Goal: Ask a question: Seek information or help from site administrators or community

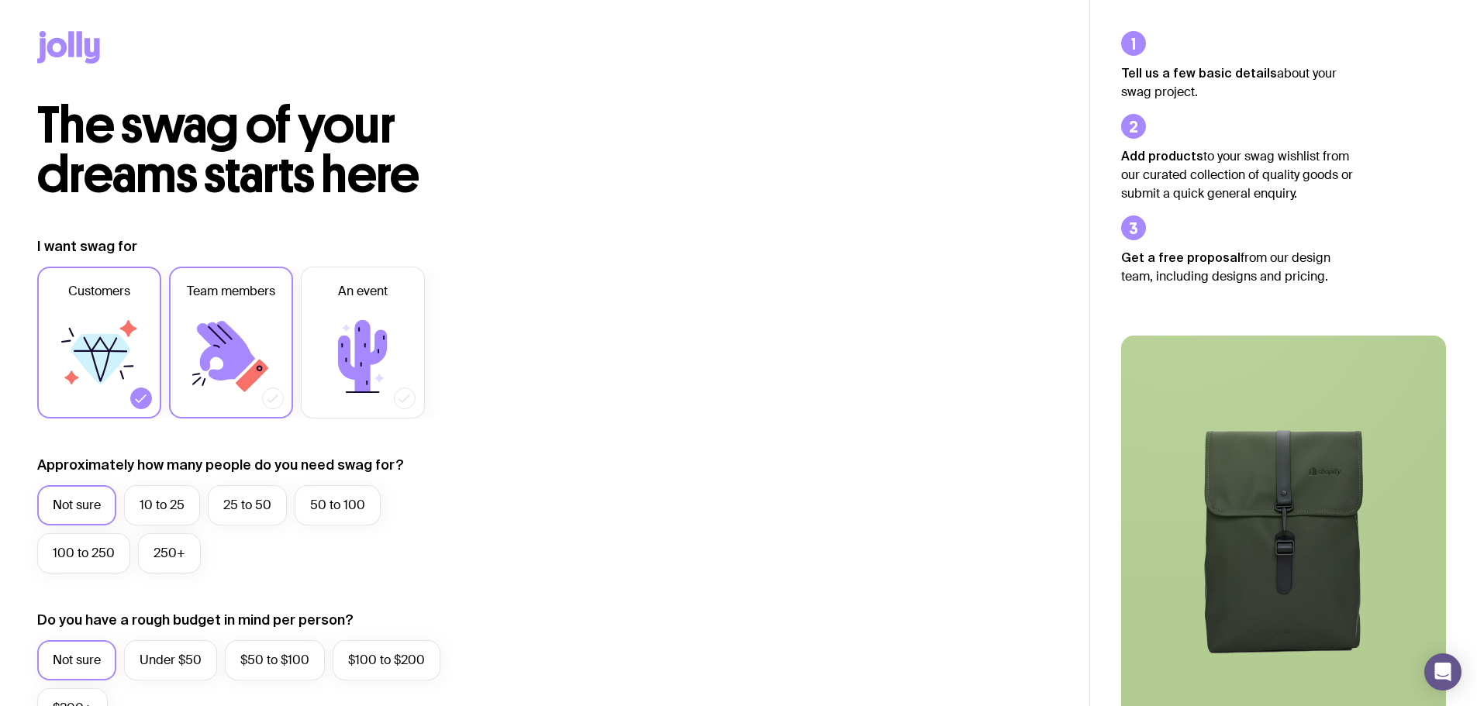
click at [251, 295] on span "Team members" at bounding box center [231, 291] width 88 height 19
click at [0, 0] on input "Team members" at bounding box center [0, 0] width 0 height 0
click at [168, 501] on label "10 to 25" at bounding box center [162, 505] width 76 height 40
click at [0, 0] on input "10 to 25" at bounding box center [0, 0] width 0 height 0
click at [140, 364] on icon at bounding box center [99, 356] width 93 height 93
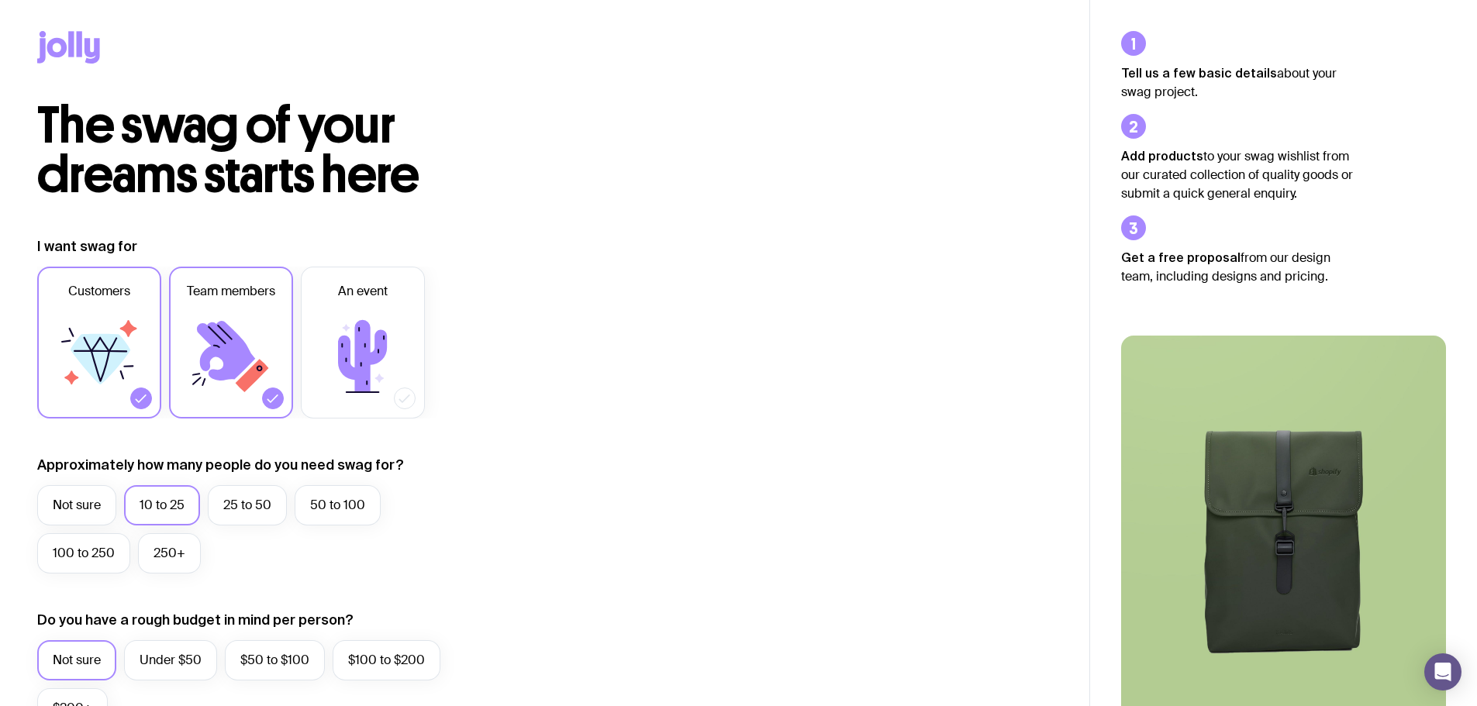
click at [0, 0] on input "Customers" at bounding box center [0, 0] width 0 height 0
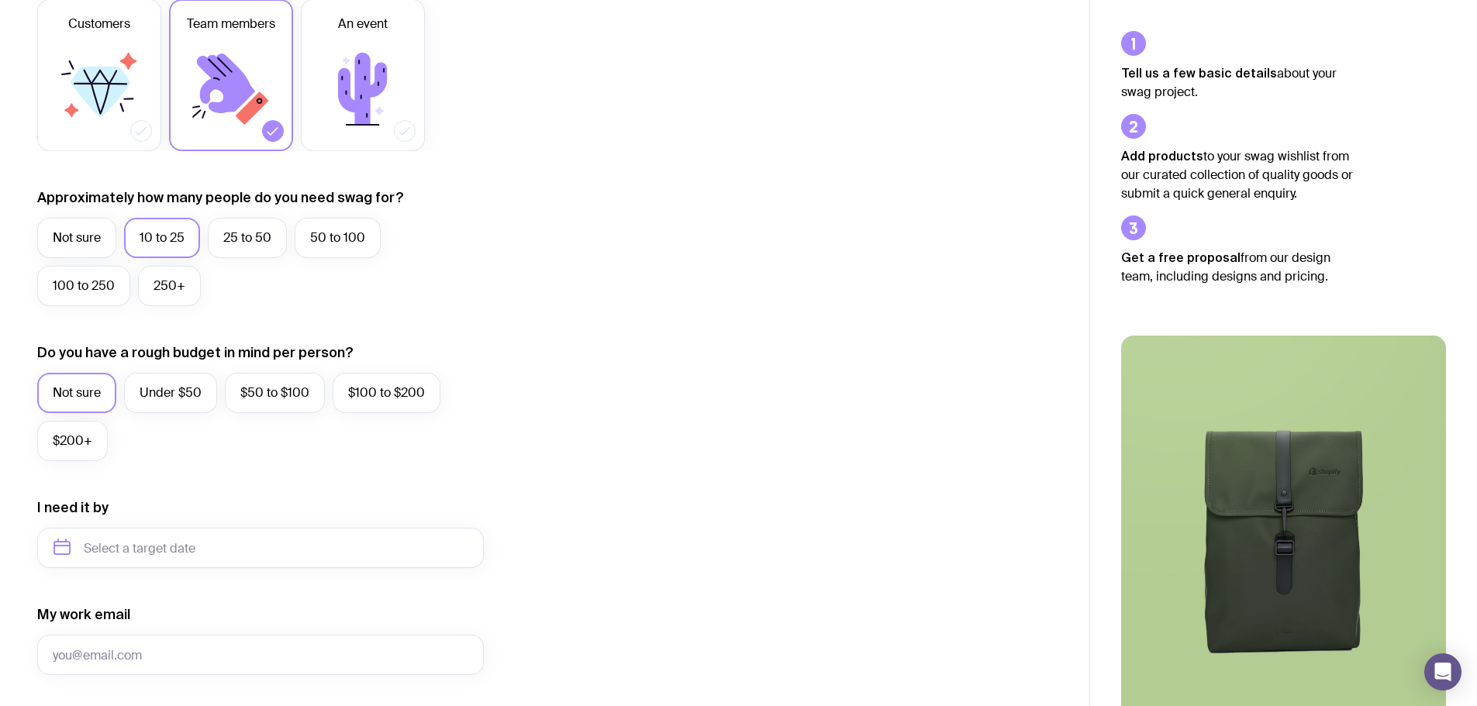
scroll to position [147, 0]
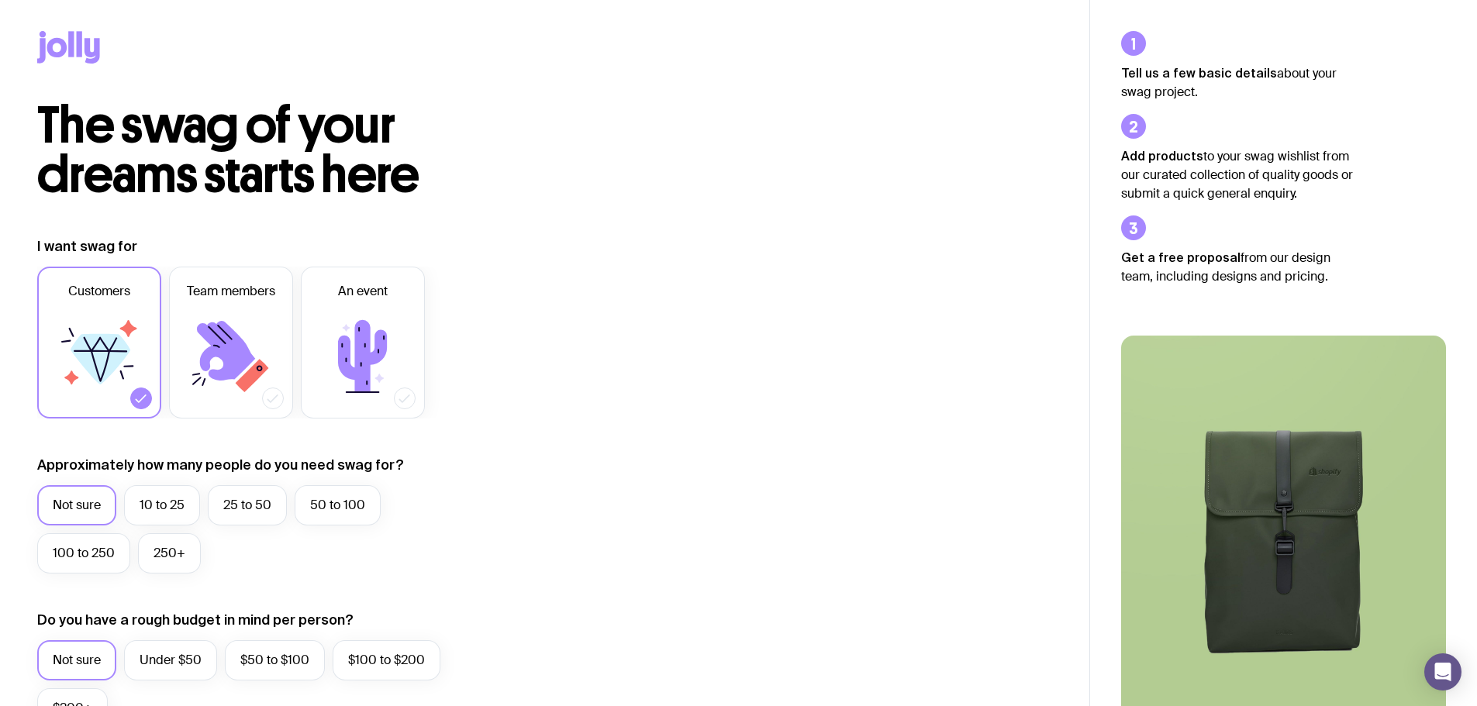
drag, startPoint x: 1129, startPoint y: 81, endPoint x: 1280, endPoint y: 111, distance: 154.0
click at [1253, 107] on div "Tell us a few basic details about your swag project. Add products to your swag …" at bounding box center [1283, 451] width 387 height 902
click at [1316, 216] on li "Add products to your swag wishlist from our curated collection of quality goods…" at bounding box center [1237, 251] width 233 height 71
drag, startPoint x: 1263, startPoint y: 167, endPoint x: 1195, endPoint y: 182, distance: 69.0
click at [1195, 182] on p "Add products to your swag wishlist from our curated collection of quality goods…" at bounding box center [1237, 175] width 233 height 57
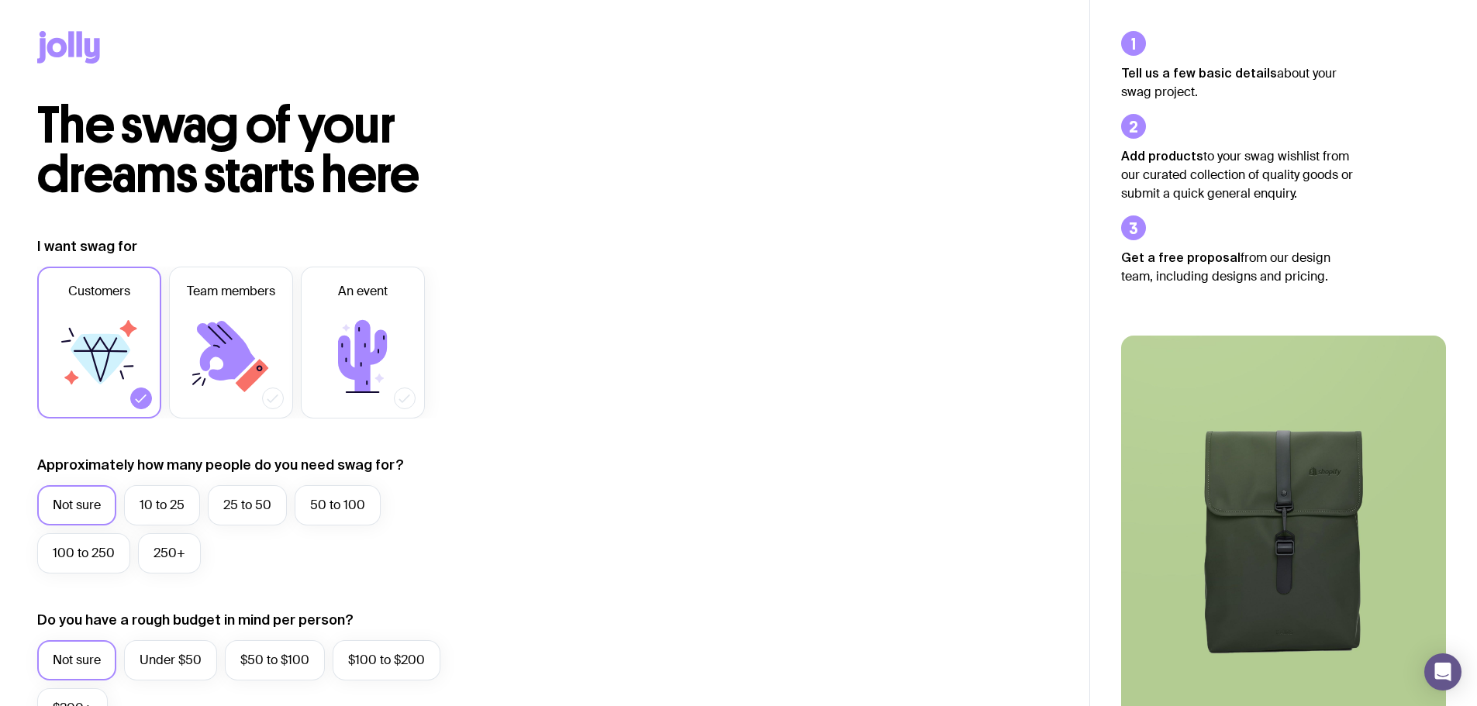
click at [1185, 181] on p "Add products to your swag wishlist from our curated collection of quality goods…" at bounding box center [1237, 175] width 233 height 57
click at [1185, 180] on p "Add products to your swag wishlist from our curated collection of quality goods…" at bounding box center [1237, 175] width 233 height 57
click at [1185, 179] on p "Add products to your swag wishlist from our curated collection of quality goods…" at bounding box center [1237, 175] width 233 height 57
click at [198, 318] on icon at bounding box center [230, 356] width 93 height 93
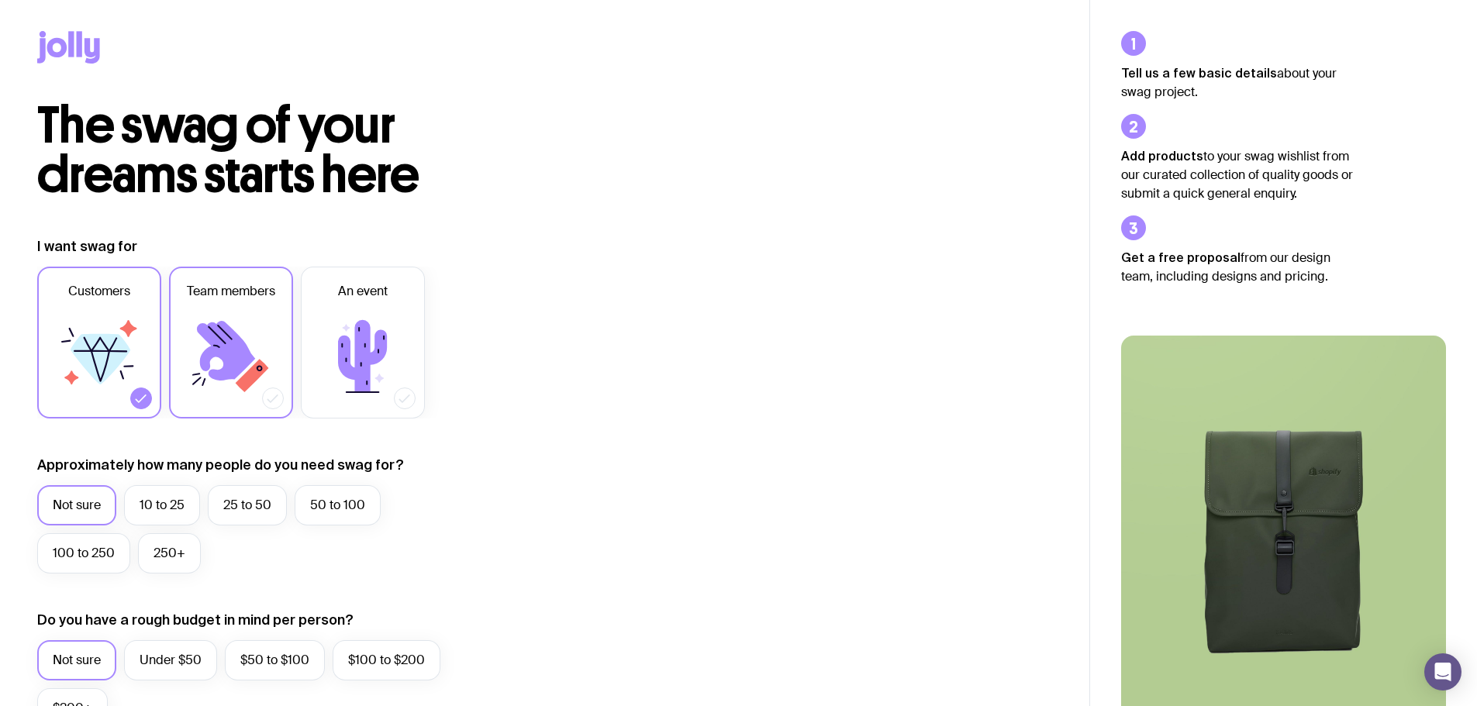
click at [0, 0] on input "Team members" at bounding box center [0, 0] width 0 height 0
click at [387, 309] on label "An event" at bounding box center [363, 343] width 124 height 152
click at [0, 0] on input "An event" at bounding box center [0, 0] width 0 height 0
click at [94, 384] on icon at bounding box center [99, 356] width 93 height 93
click at [0, 0] on input "Customers" at bounding box center [0, 0] width 0 height 0
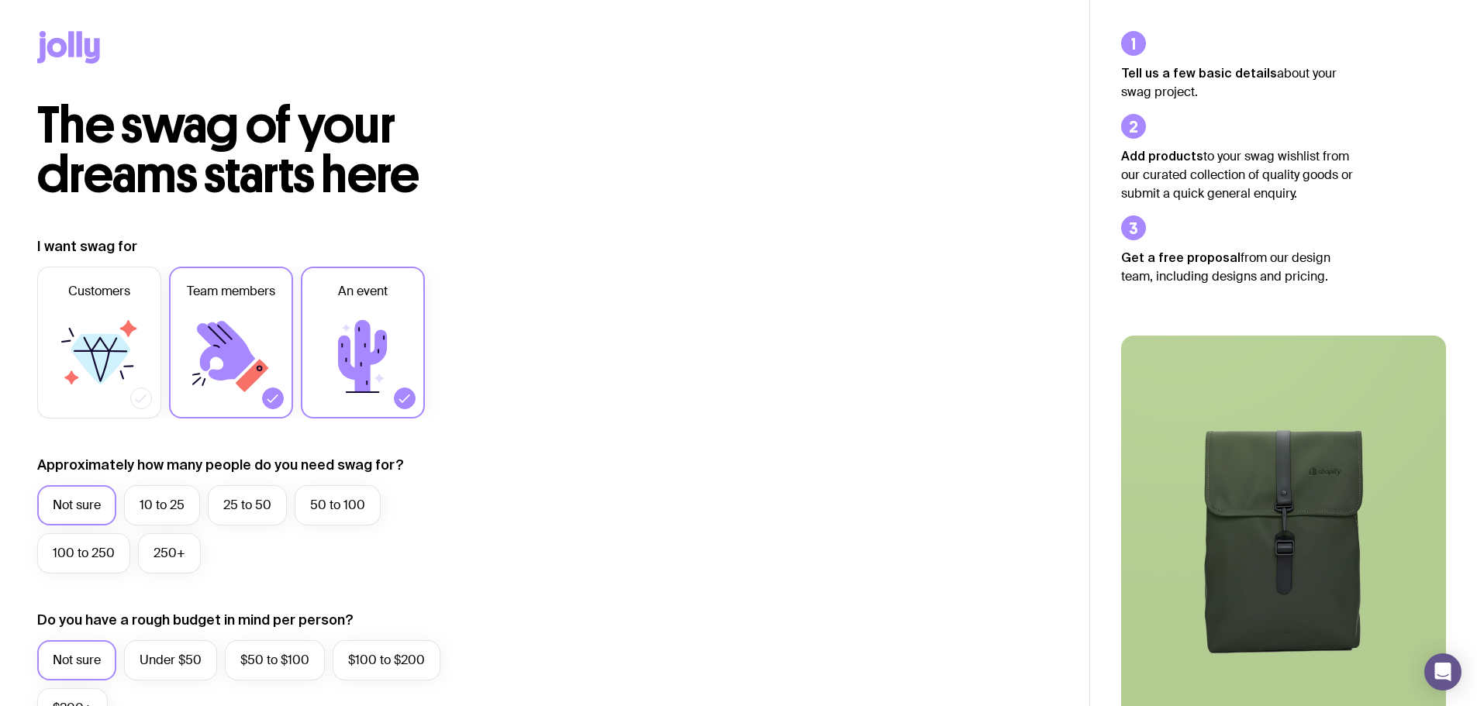
click at [202, 346] on icon at bounding box center [230, 356] width 93 height 93
click at [0, 0] on input "Team members" at bounding box center [0, 0] width 0 height 0
click at [441, 316] on div "Customers Team members An event" at bounding box center [260, 343] width 447 height 152
click at [418, 334] on div "Customers Team members An event" at bounding box center [260, 343] width 447 height 152
click at [54, 47] on icon at bounding box center [68, 47] width 63 height 33
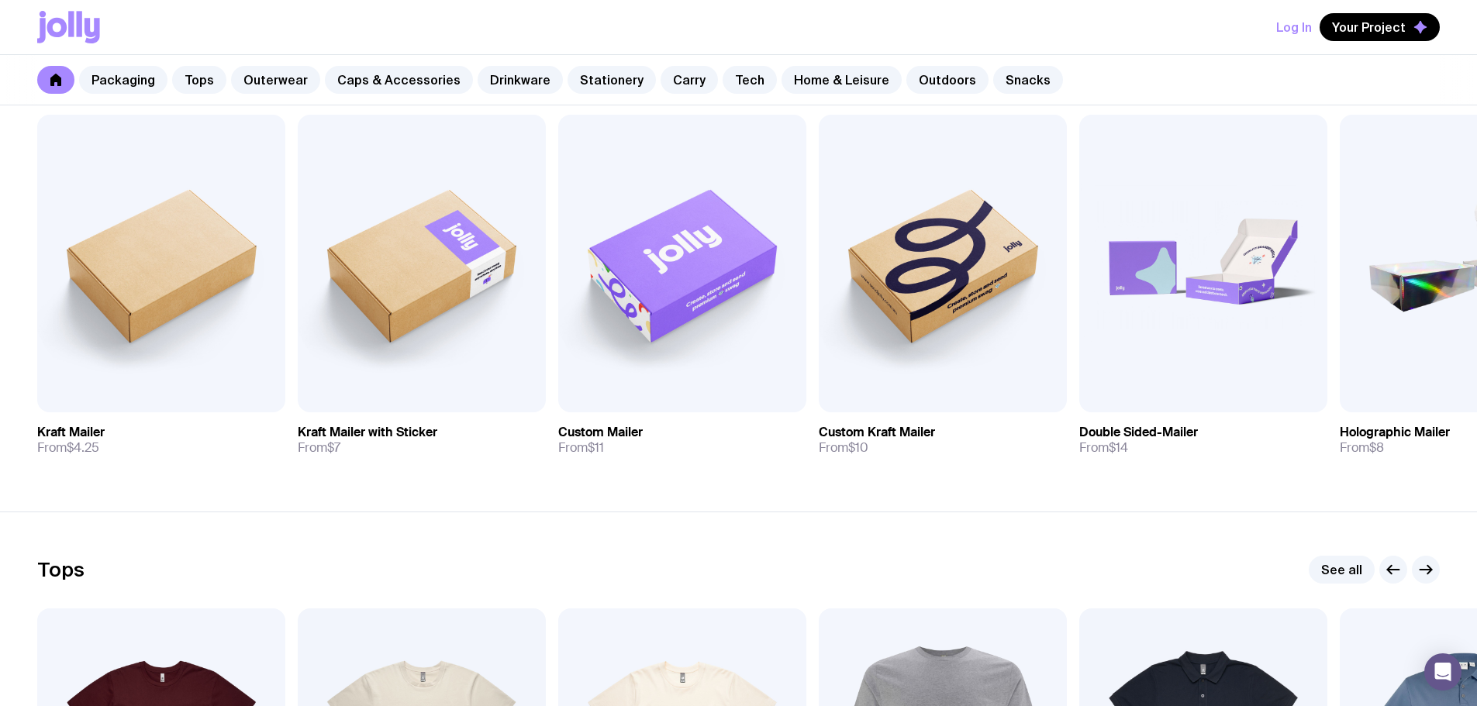
scroll to position [310, 0]
click at [890, 430] on h3 "Custom Kraft Mailer" at bounding box center [877, 434] width 116 height 16
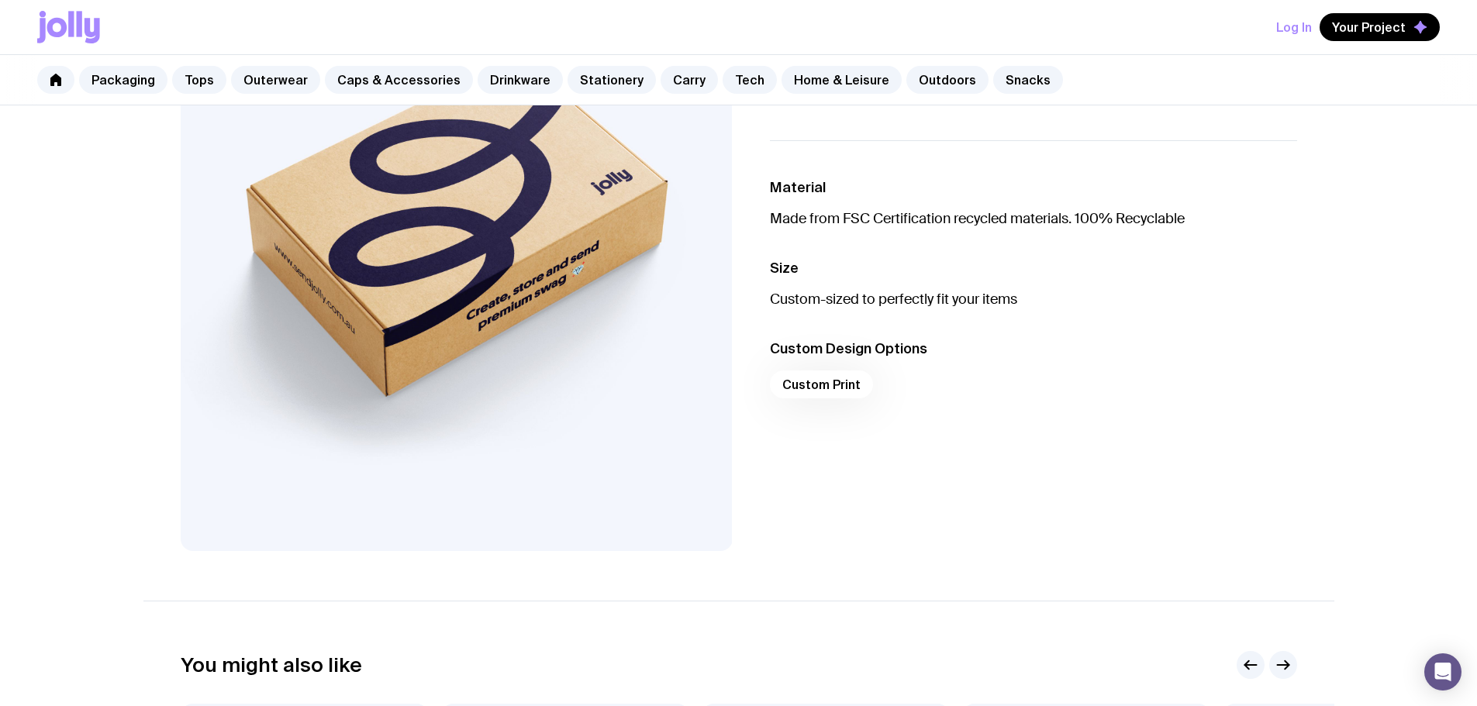
scroll to position [152, 0]
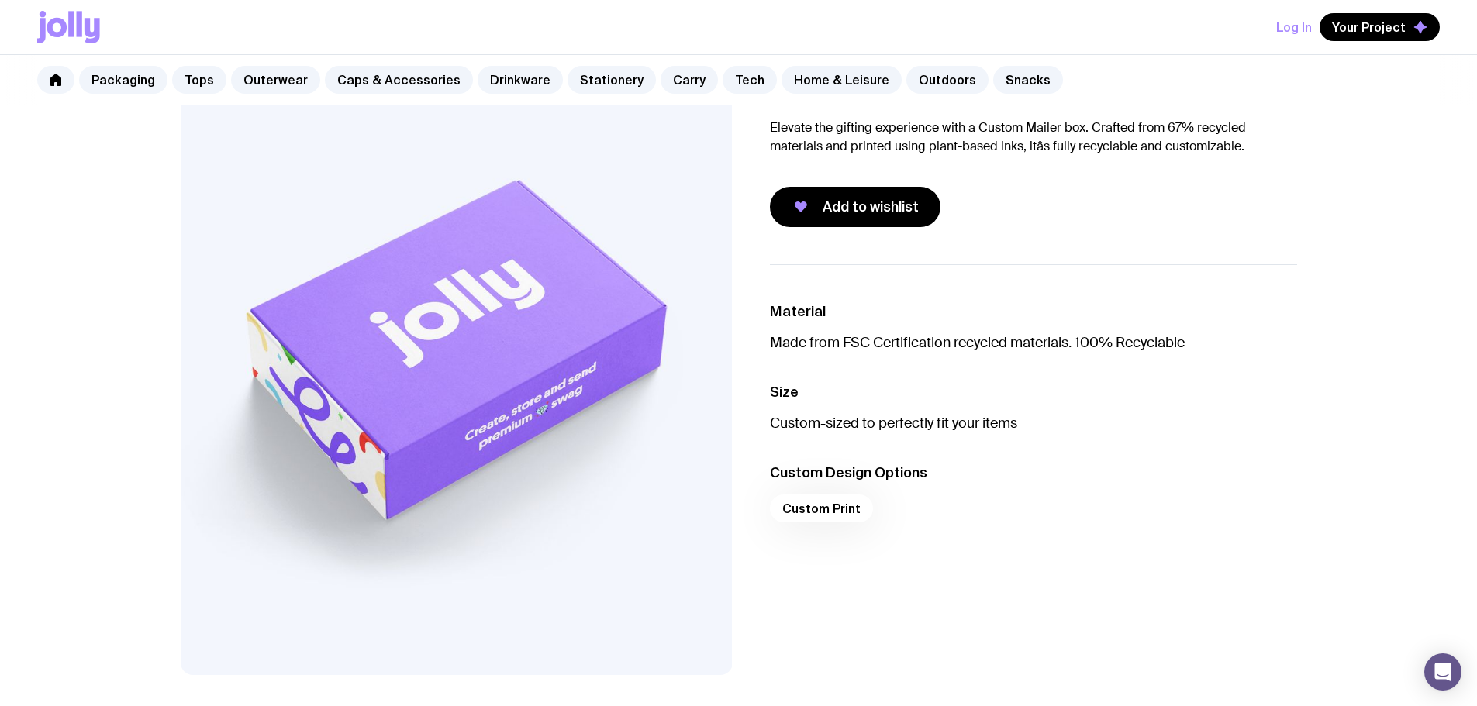
scroll to position [78, 0]
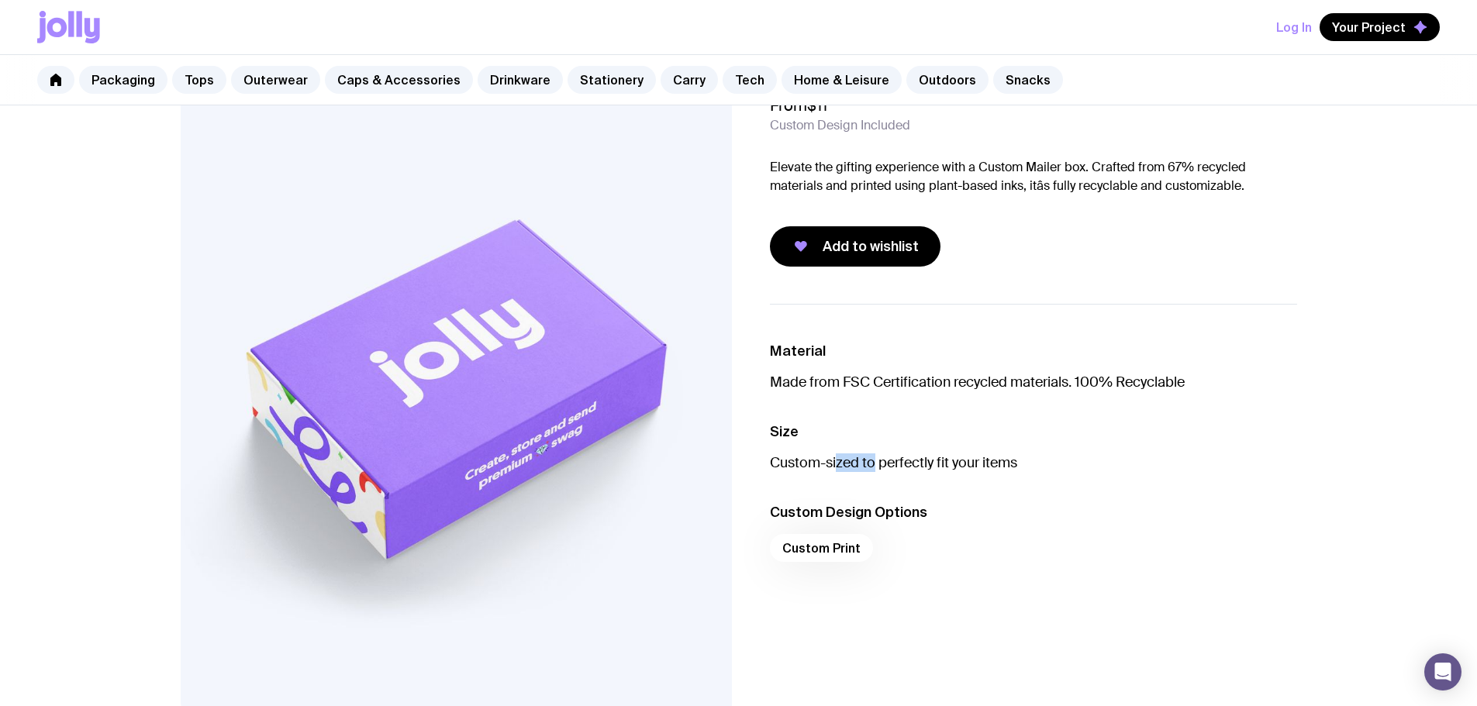
drag, startPoint x: 838, startPoint y: 457, endPoint x: 988, endPoint y: 460, distance: 149.6
click at [973, 460] on p "Custom-sized to perfectly fit your items" at bounding box center [1033, 462] width 527 height 19
click at [1107, 471] on p "Custom-sized to perfectly fit your items" at bounding box center [1033, 462] width 527 height 19
drag, startPoint x: 1107, startPoint y: 471, endPoint x: 767, endPoint y: 495, distance: 340.4
click at [767, 495] on div "Material Made from FSC Certification recycled materials. 100% Recyclable Size C…" at bounding box center [1021, 509] width 552 height 411
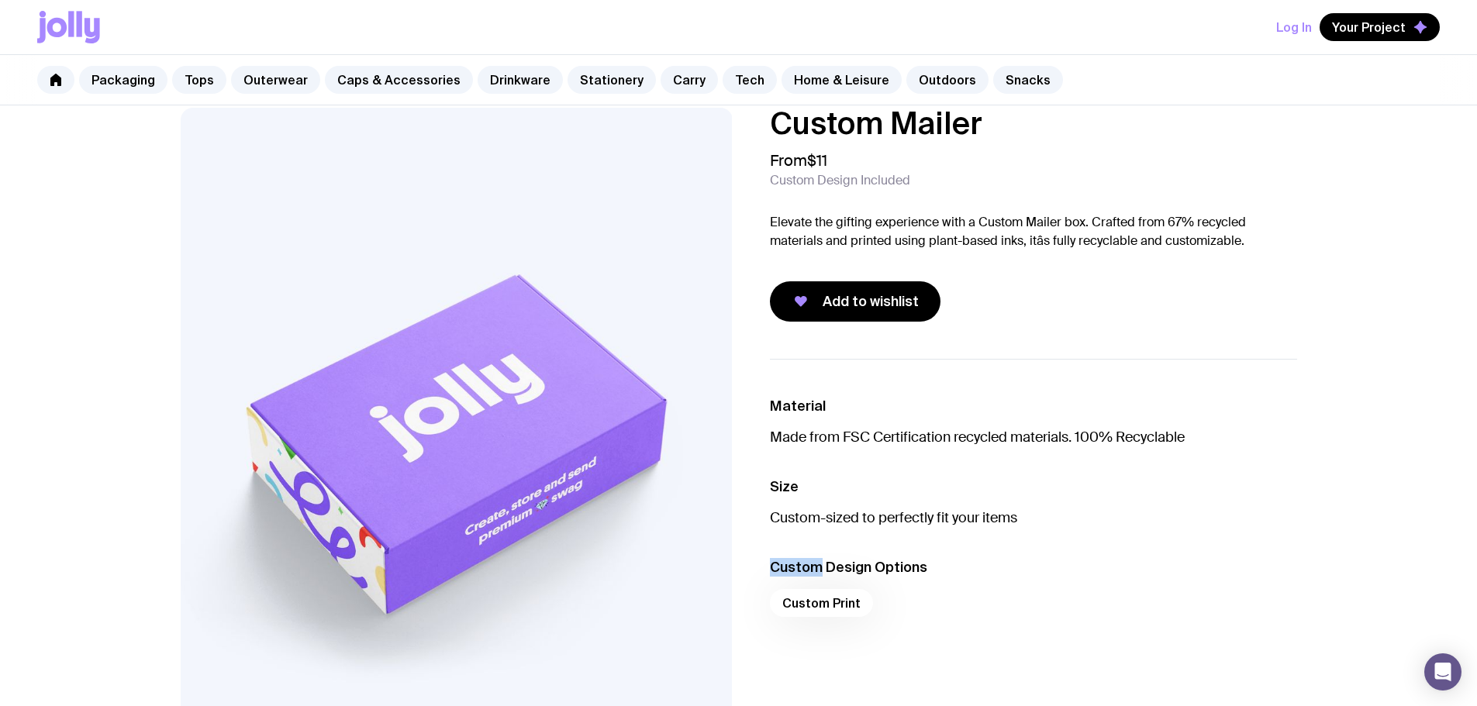
scroll to position [0, 0]
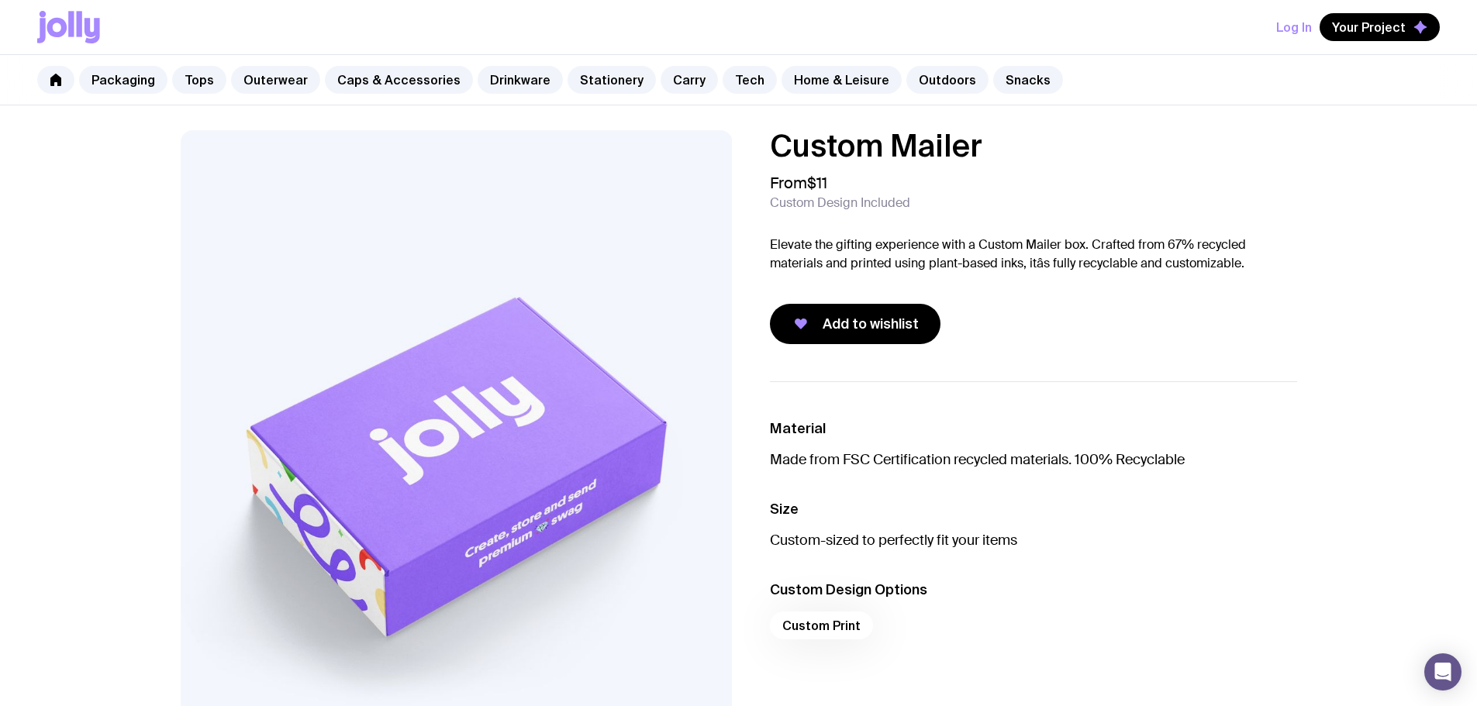
click at [850, 243] on p "Elevate the gifting experience with a Custom Mailer box. Crafted from 67% recyc…" at bounding box center [1033, 254] width 527 height 37
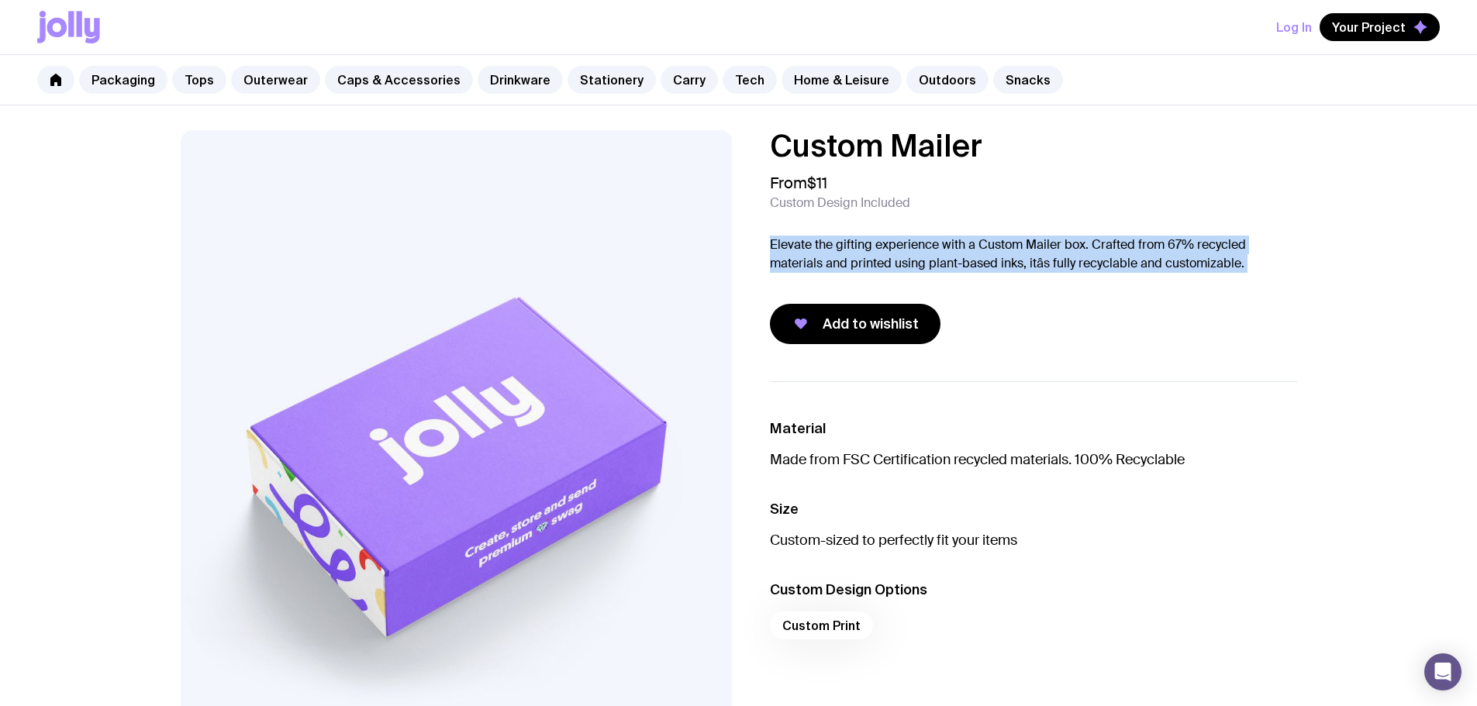
click at [850, 243] on p "Elevate the gifting experience with a Custom Mailer box. Crafted from 67% recyc…" at bounding box center [1033, 254] width 527 height 37
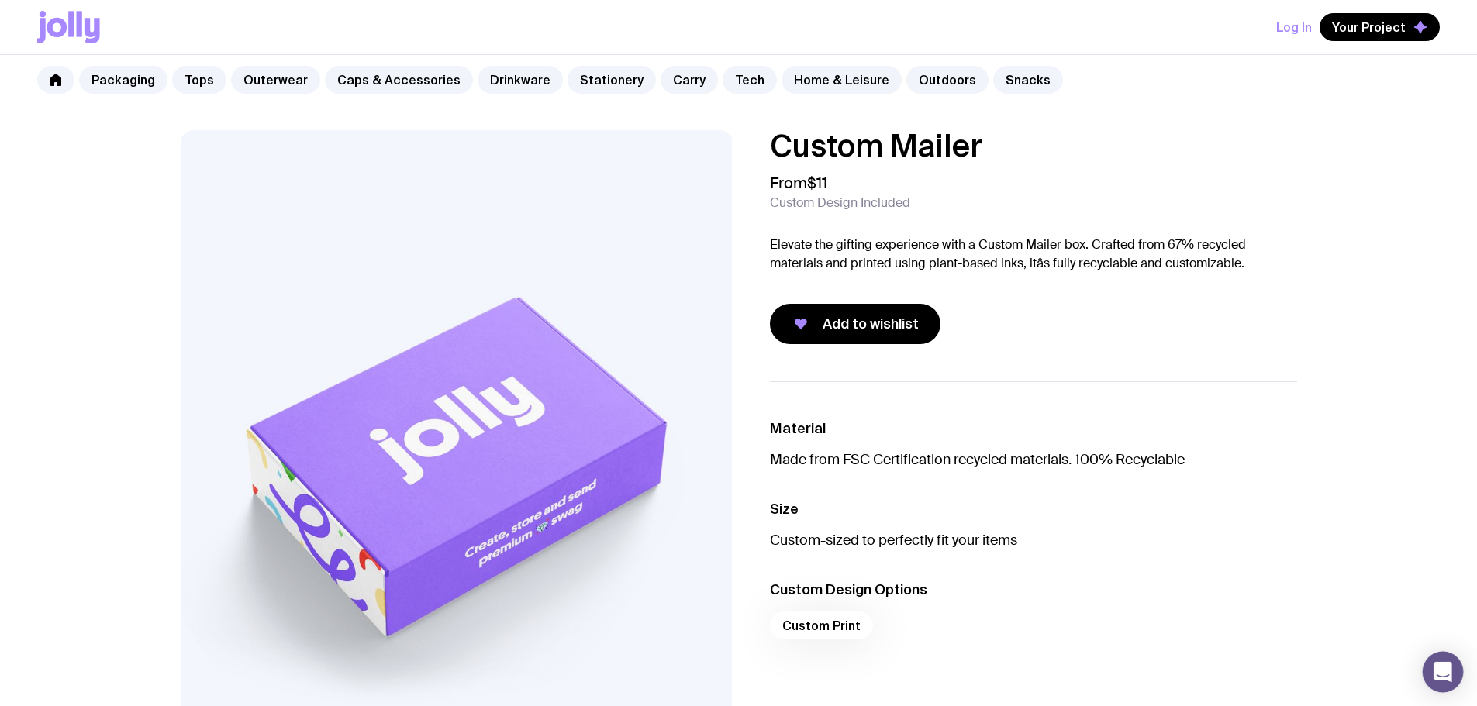
click at [1449, 663] on icon "Open Intercom Messenger" at bounding box center [1443, 672] width 20 height 20
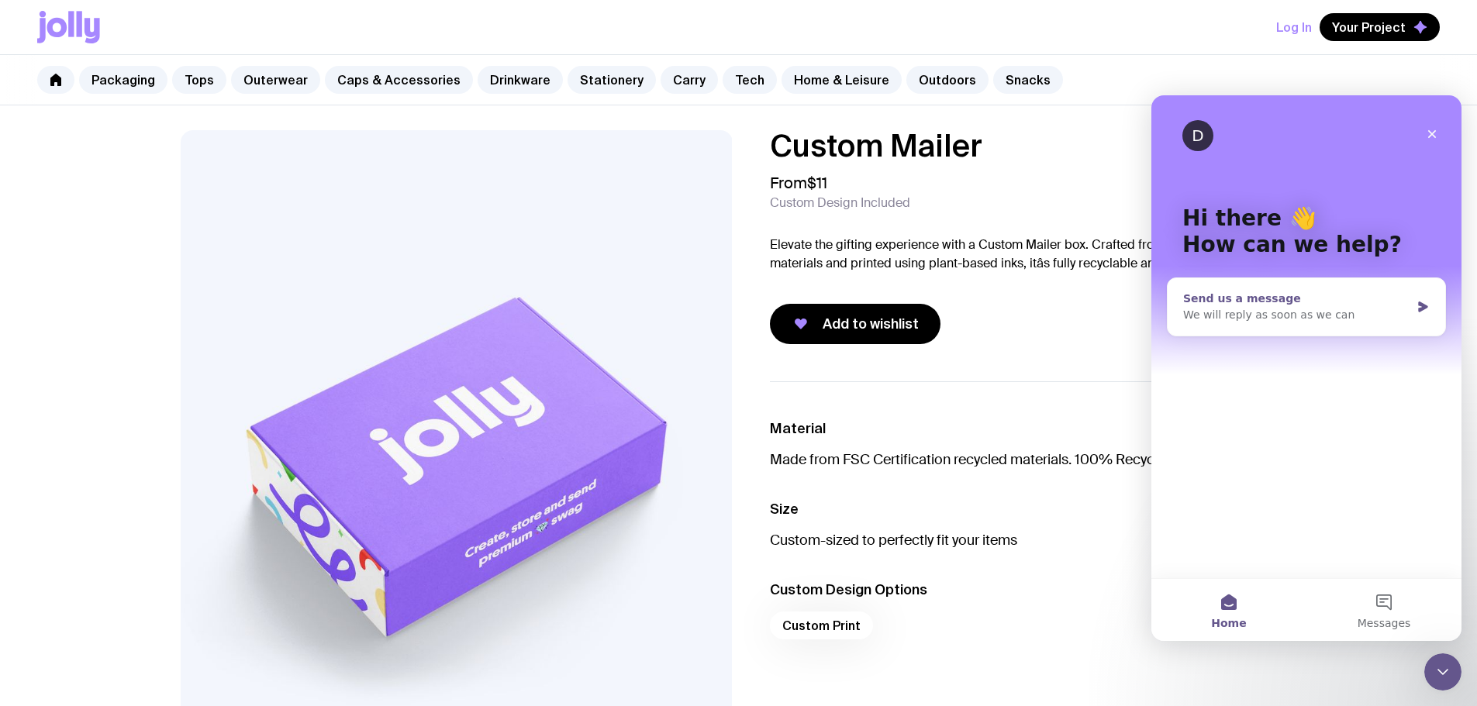
click at [1233, 330] on div "Send us a message We will reply as soon as we can" at bounding box center [1306, 306] width 278 height 57
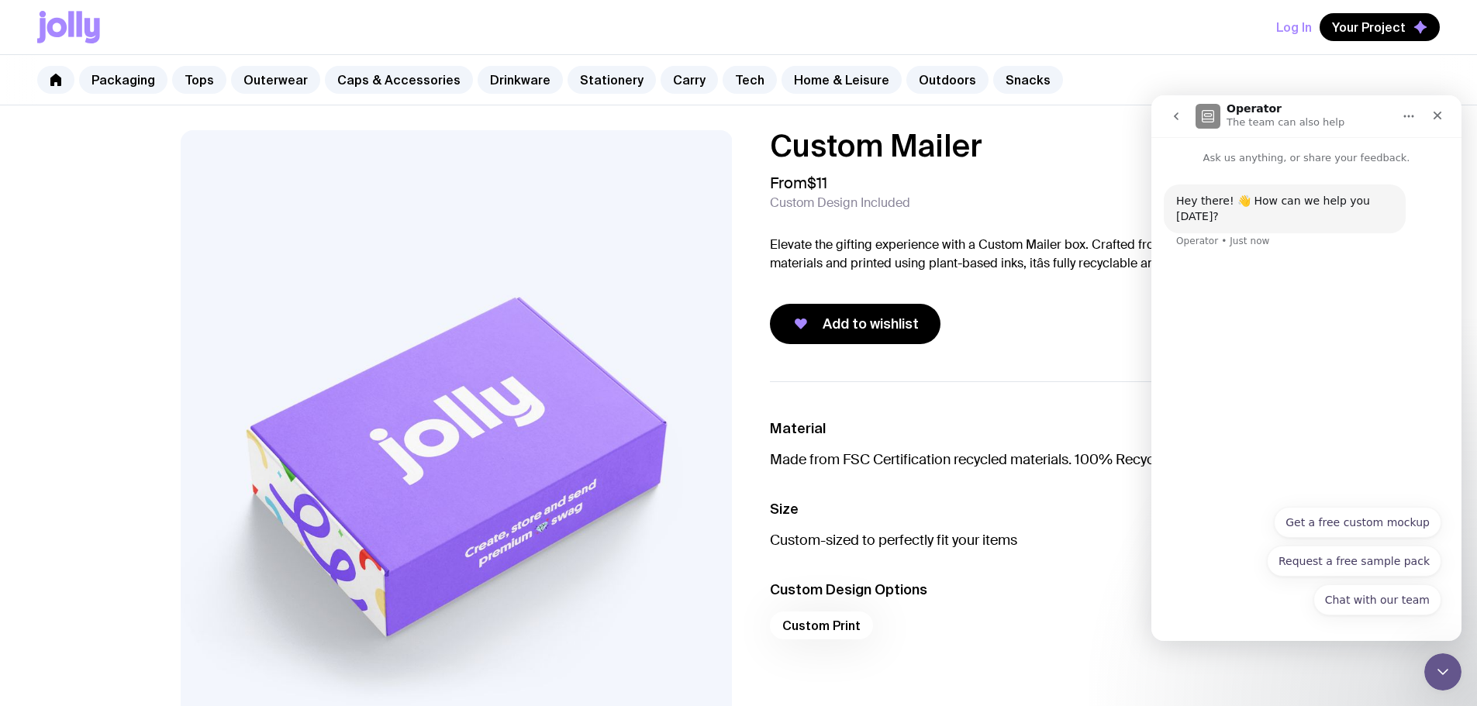
click at [1367, 595] on button "Chat with our team" at bounding box center [1377, 599] width 128 height 31
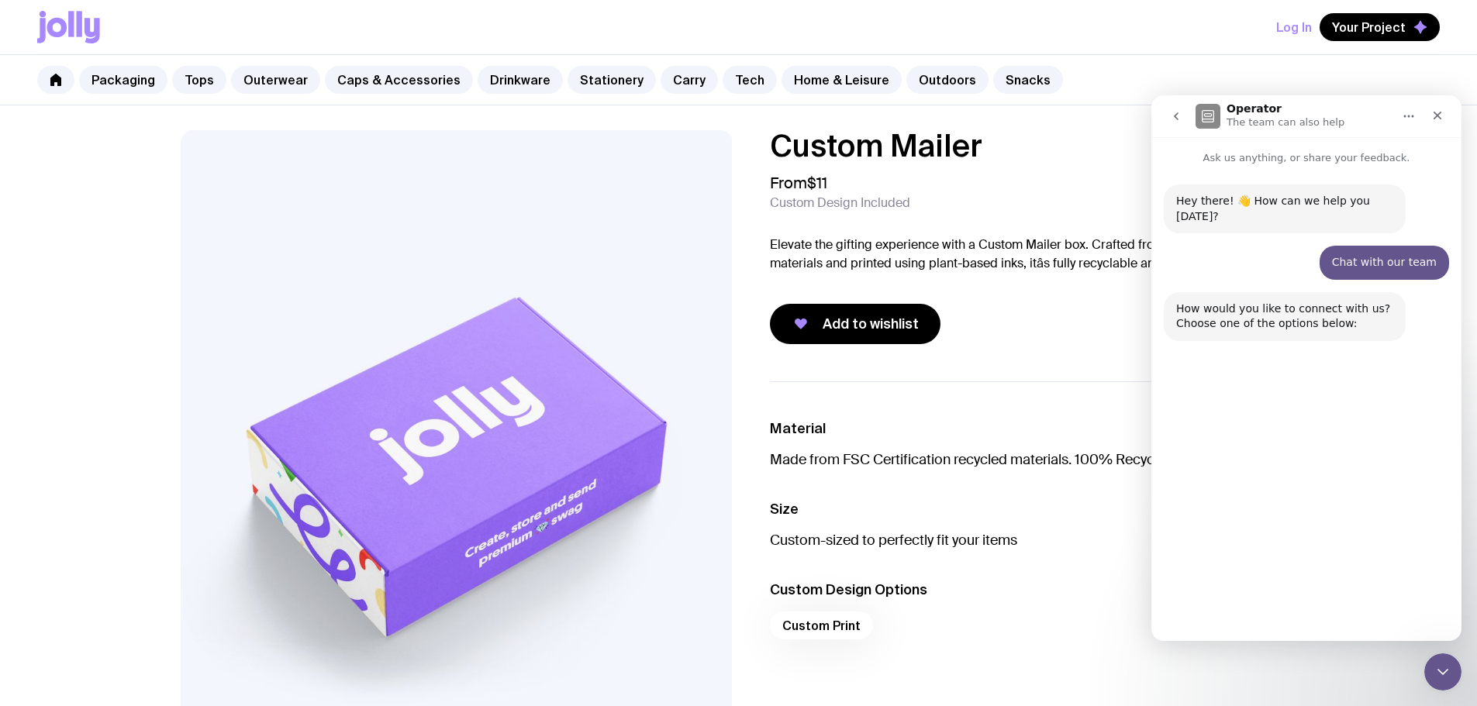
click at [1322, 602] on button "Chat here" at bounding box center [1299, 598] width 77 height 31
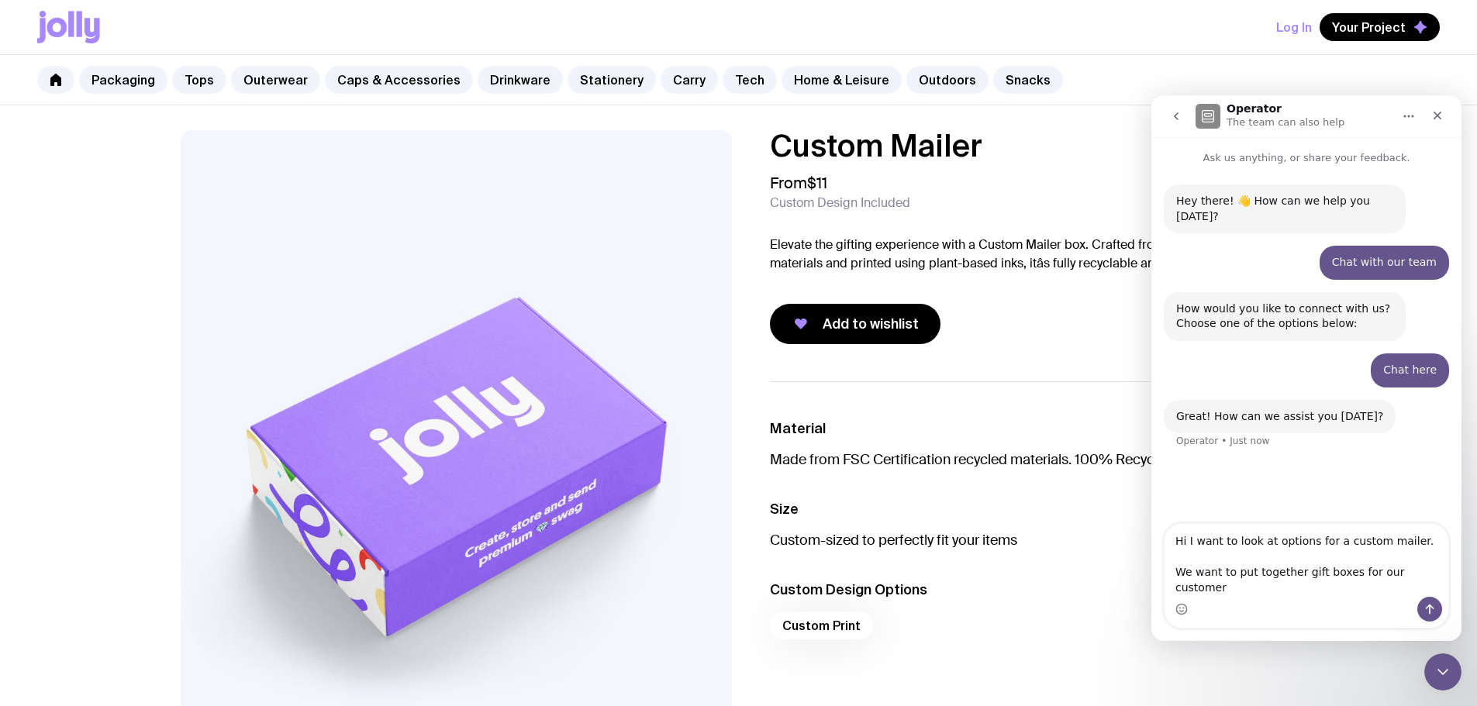
type textarea "Hi I want to look at options for a custom mailer. We want to put together gift …"
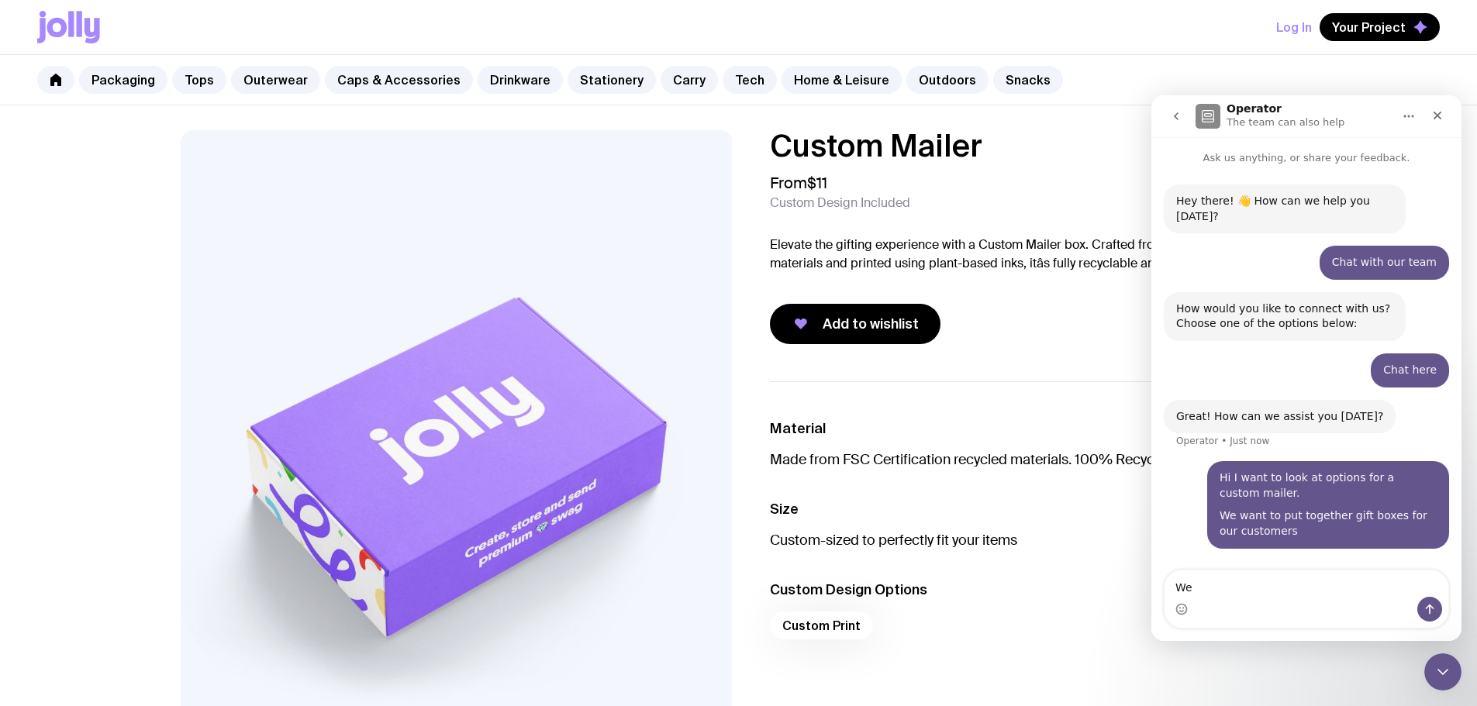
type textarea "We"
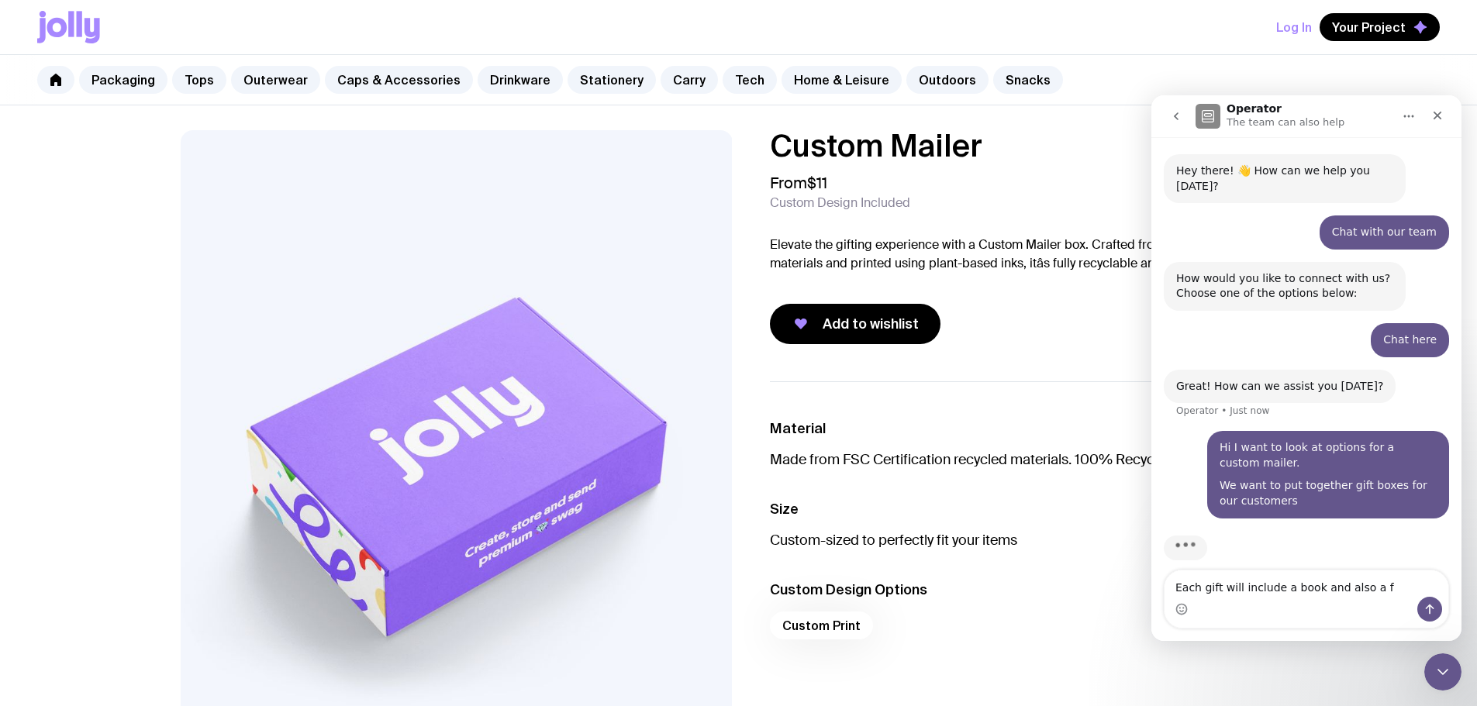
type textarea "Each gift will include a book and also a fr"
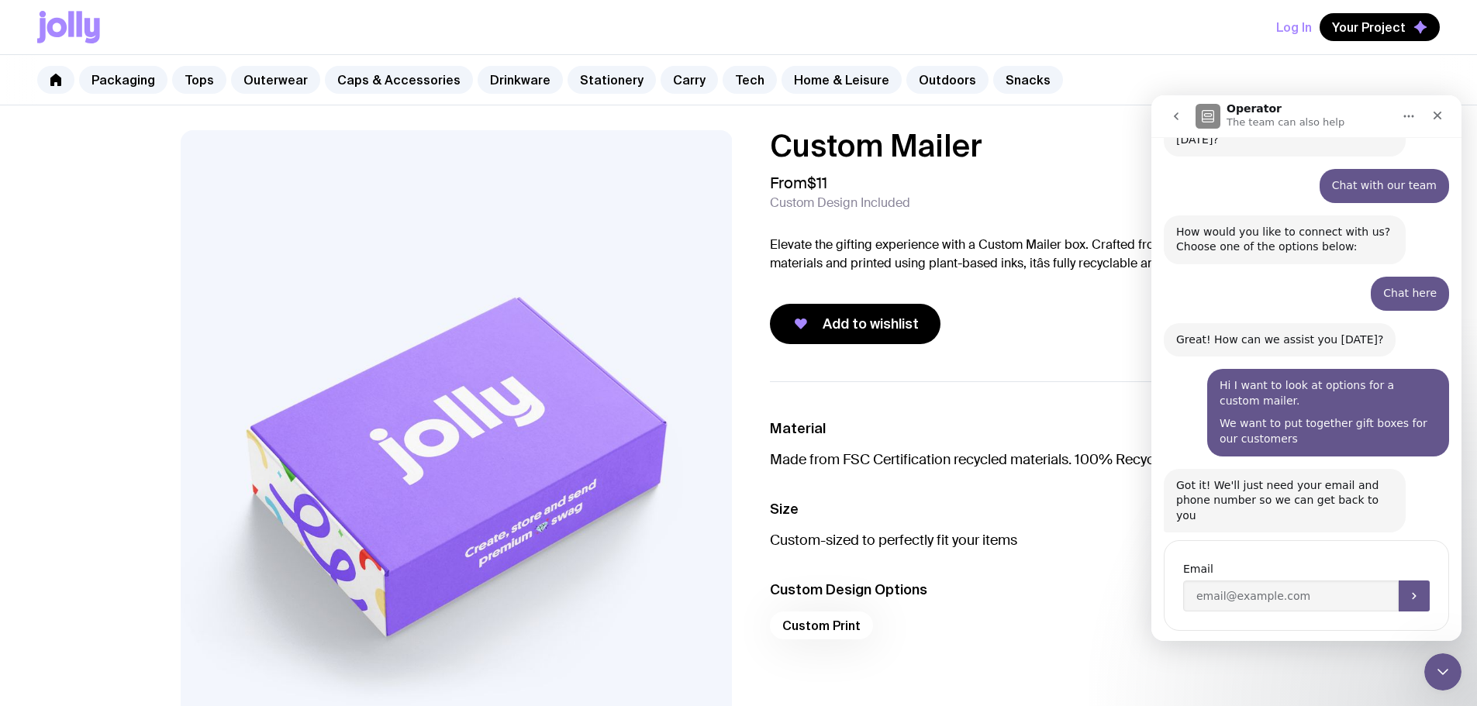
scroll to position [78, 0]
click at [1291, 594] on div "Email" at bounding box center [1306, 585] width 285 height 91
click at [1308, 580] on input "Enter your email" at bounding box center [1291, 595] width 216 height 31
type input "[PERSON_NAME][EMAIL_ADDRESS][DOMAIN_NAME]"
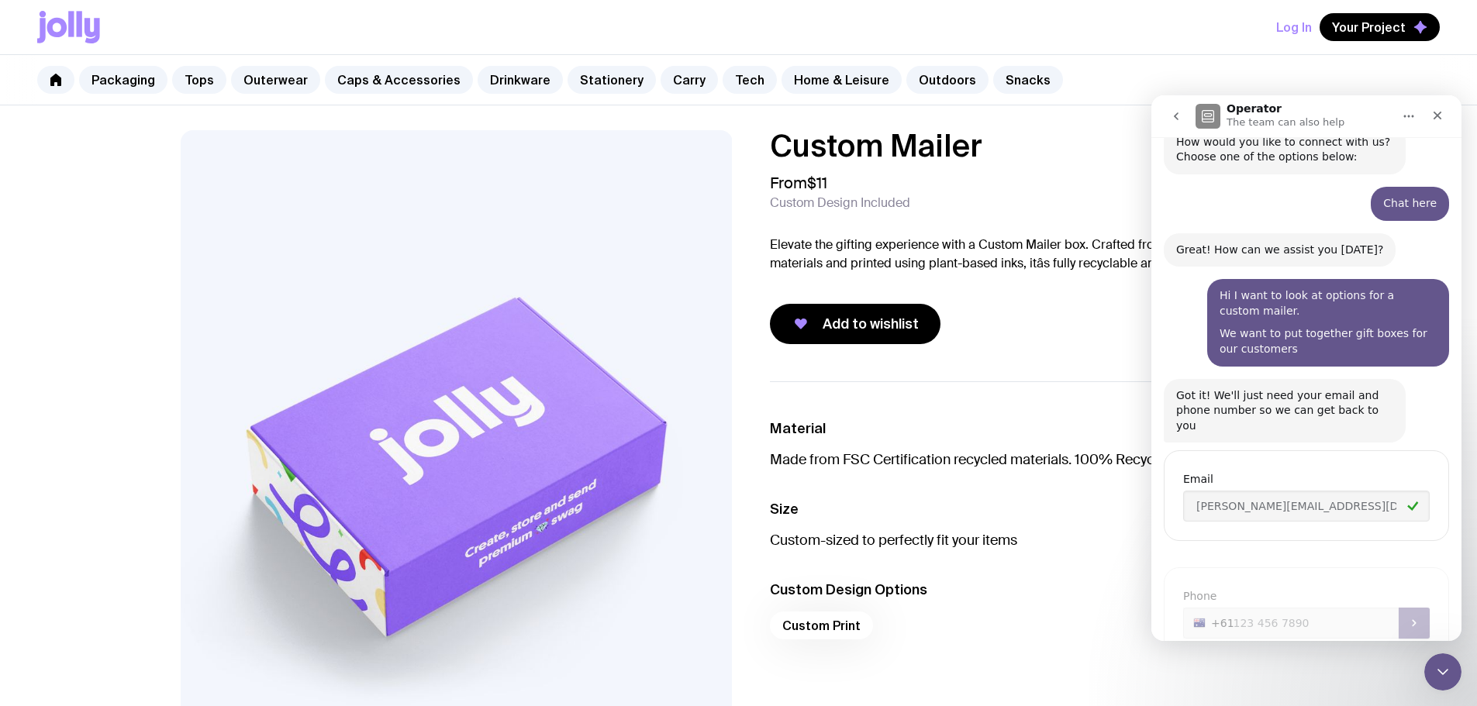
scroll to position [185, 0]
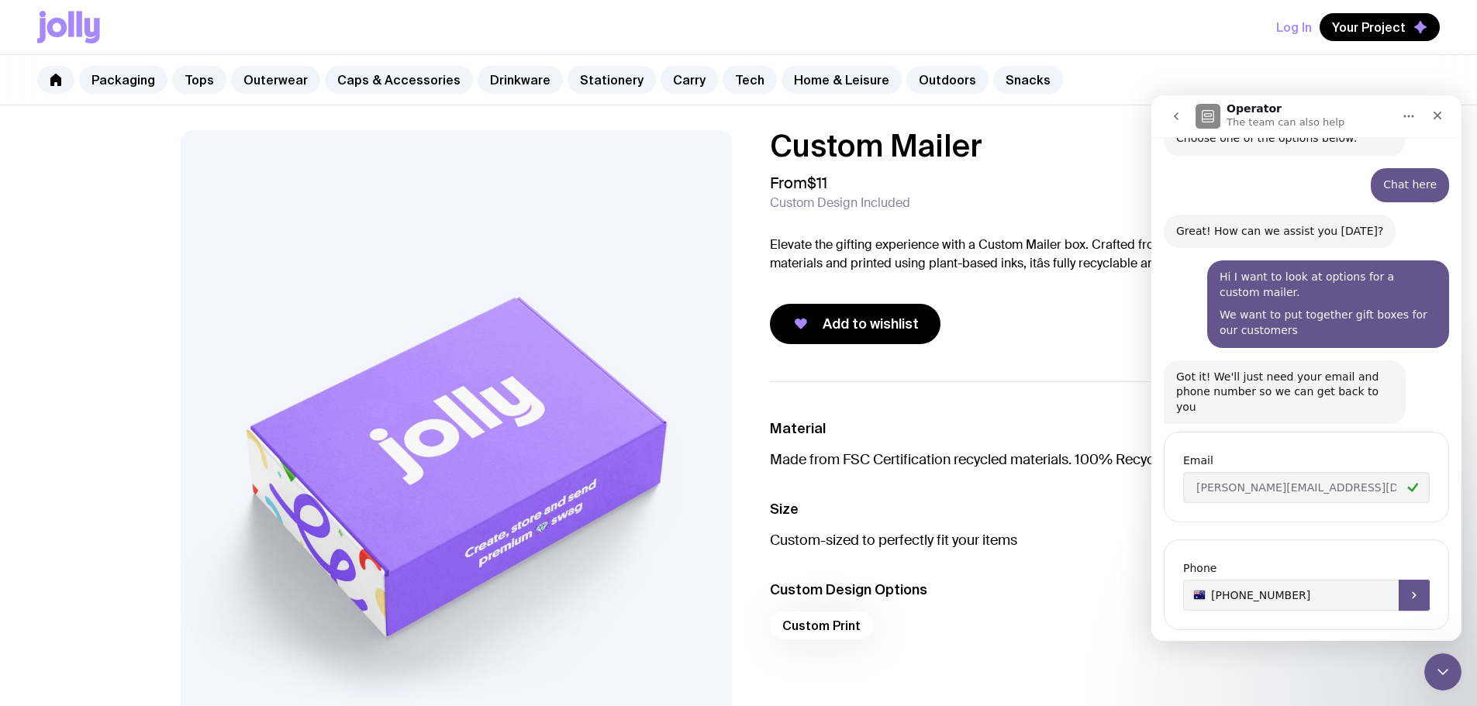
type input "[PHONE_NUMBER]"
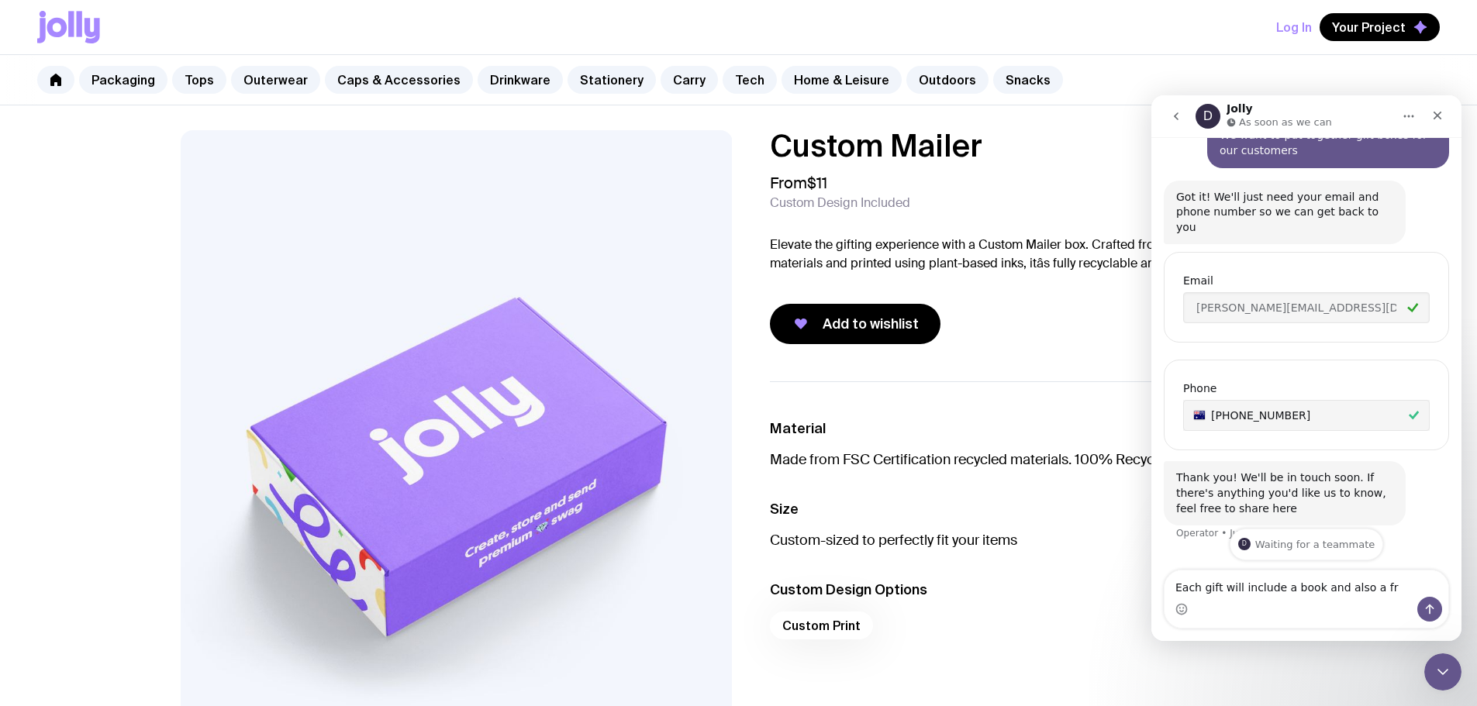
scroll to position [366, 0]
click at [1295, 579] on textarea "Each gift will include a book and also a fr" at bounding box center [1306, 584] width 284 height 26
click at [1392, 585] on textarea "Each gift will include a book and also a fr" at bounding box center [1306, 584] width 284 height 26
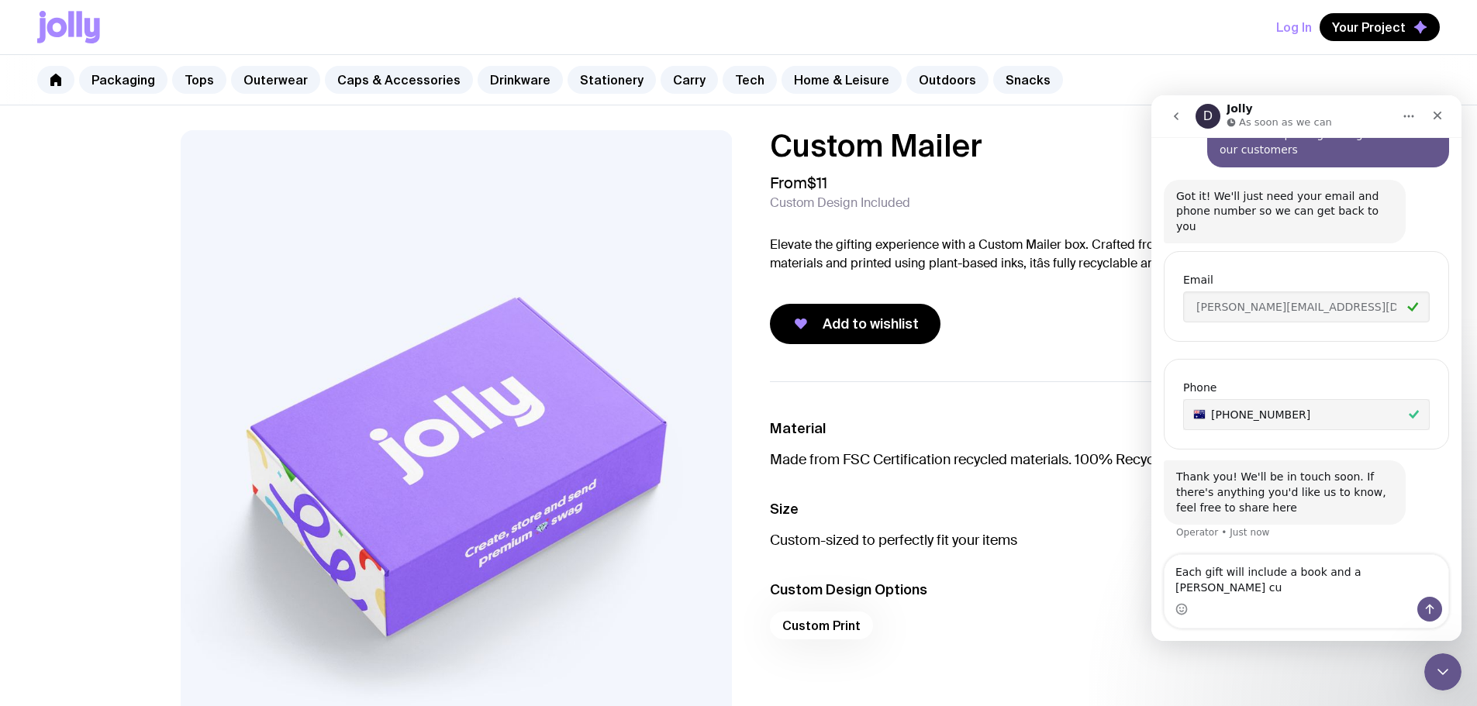
type textarea "Each gift will include a book and a [PERSON_NAME] cup"
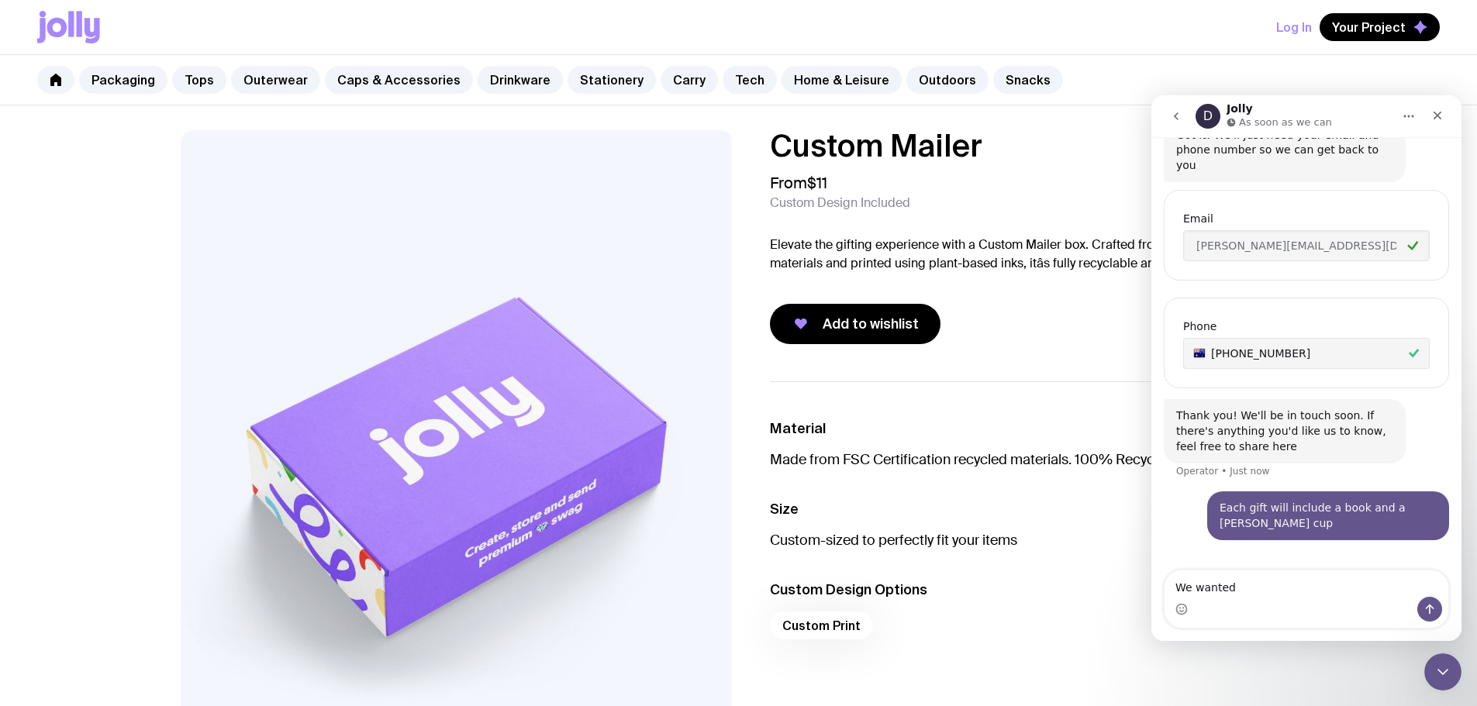
type textarea "We"
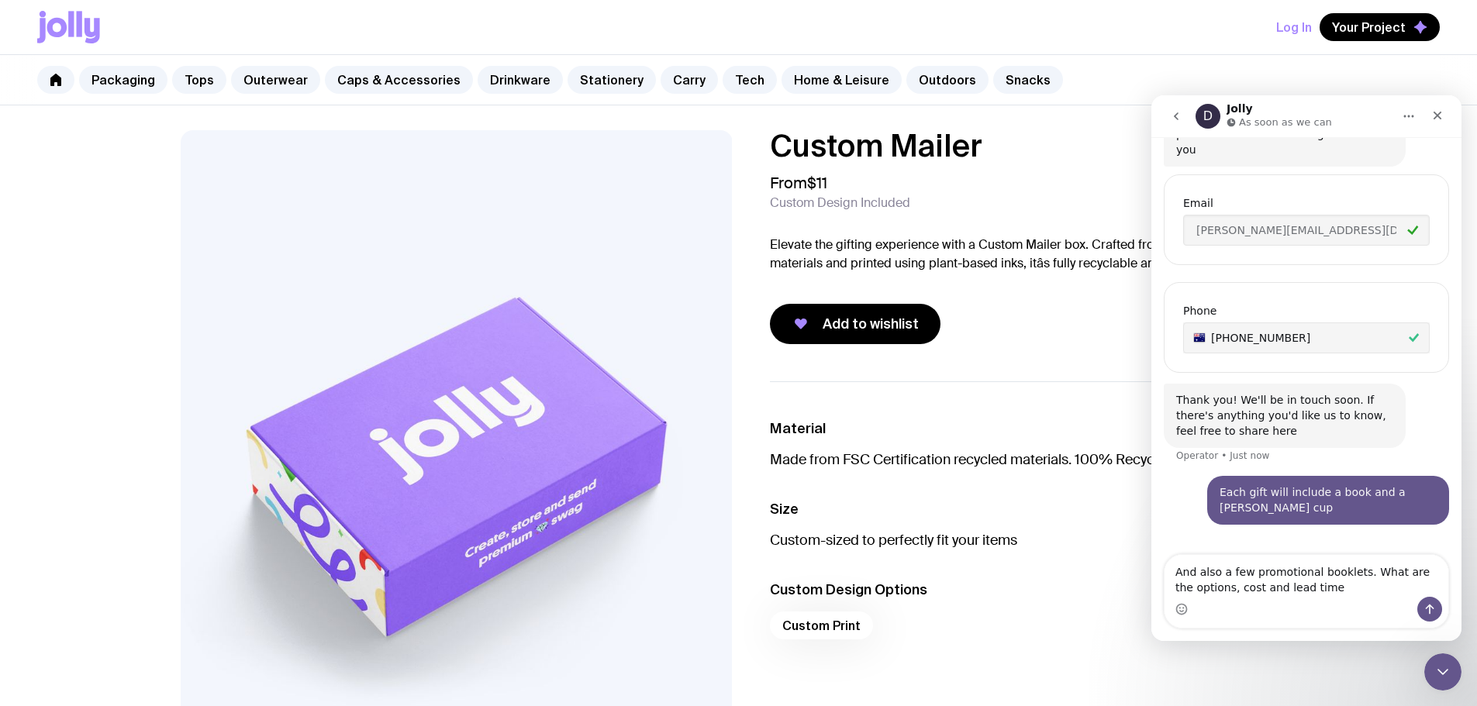
type textarea "And also a few promotional booklets. What are the options, cost and lead times"
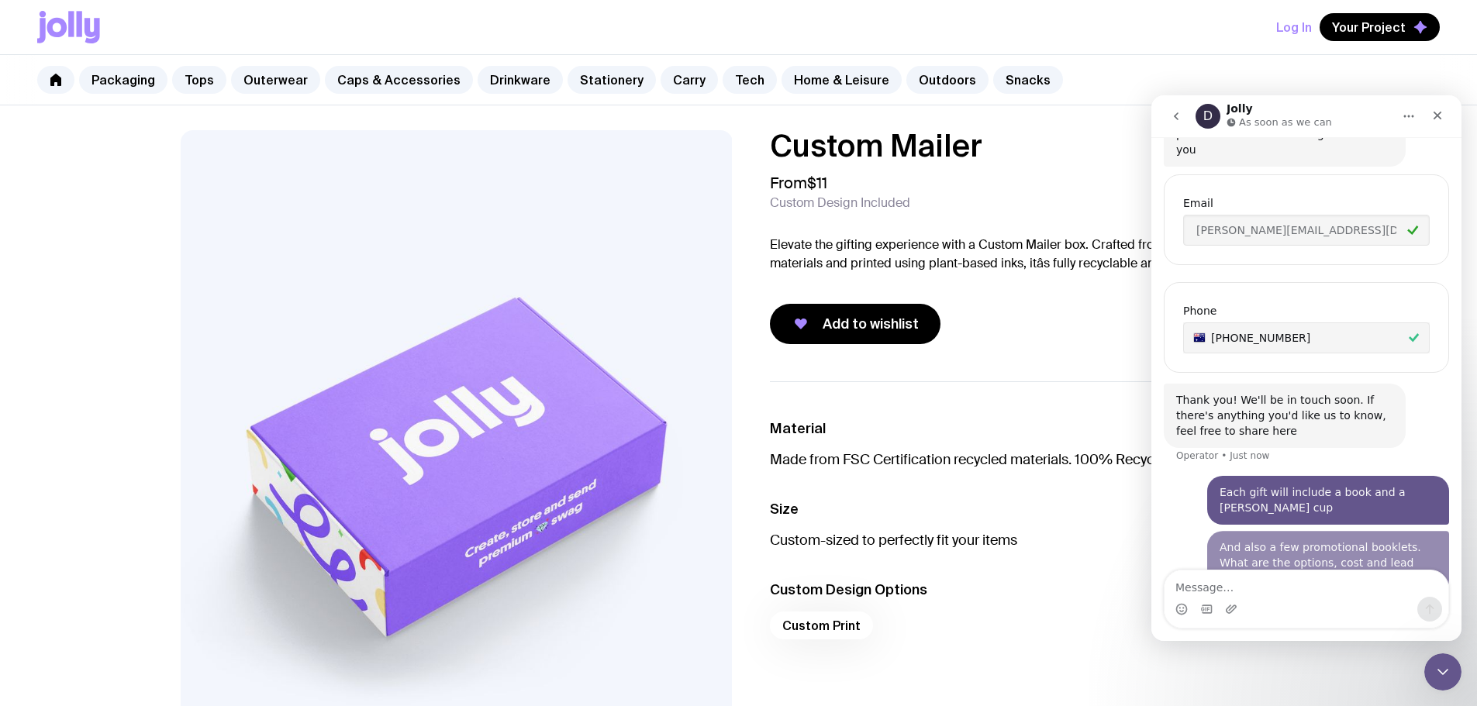
scroll to position [478, 0]
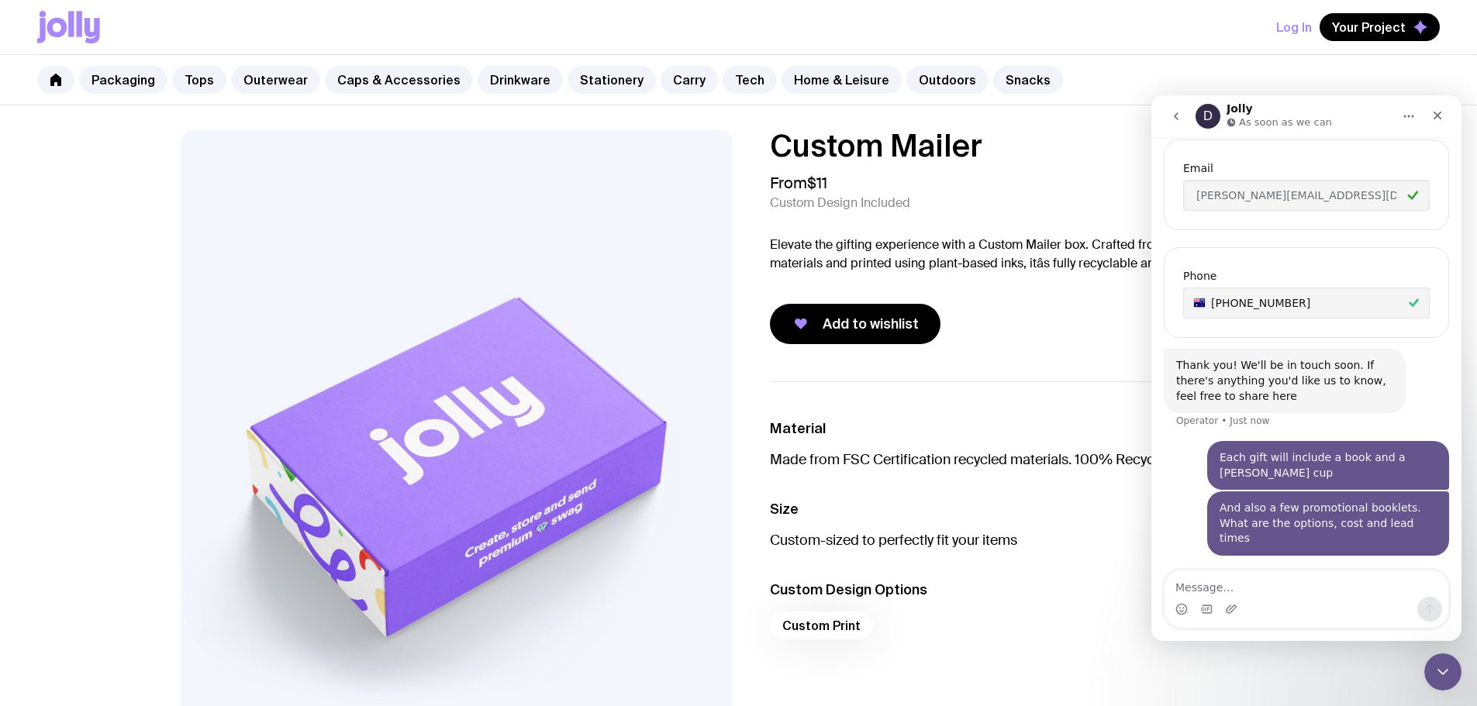
click at [1019, 495] on ul "Material Made from FSC Certification recycled materials. 100% Recyclable Size C…" at bounding box center [1033, 533] width 527 height 305
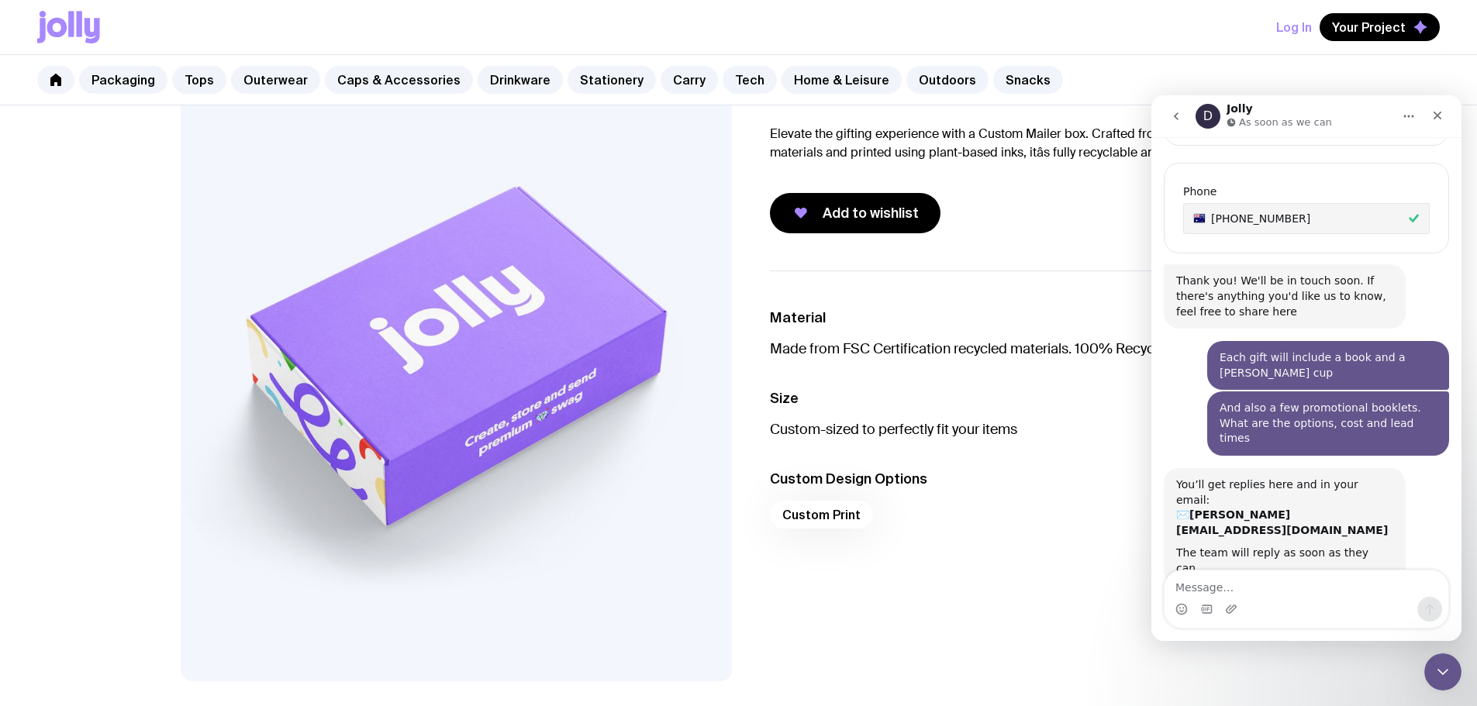
scroll to position [0, 0]
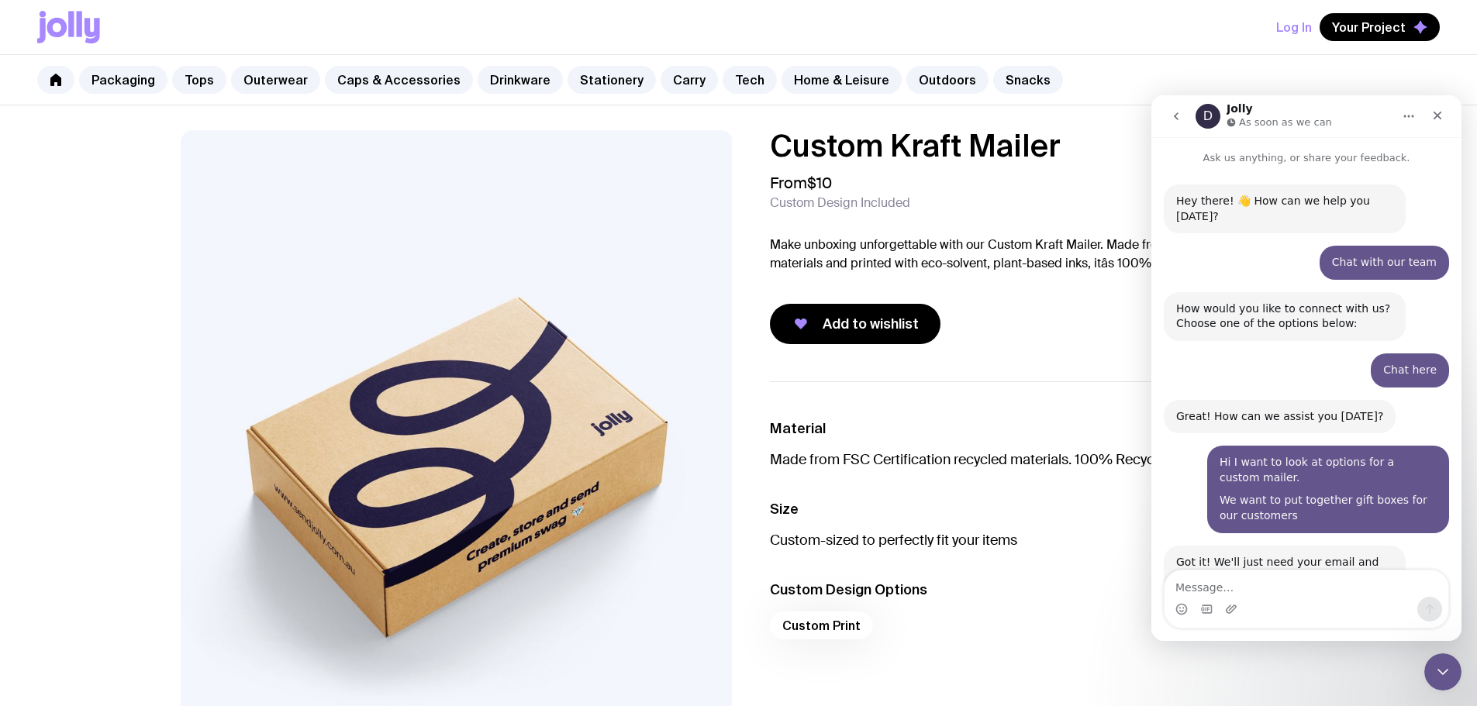
scroll to position [562, 0]
